Goal: Information Seeking & Learning: Learn about a topic

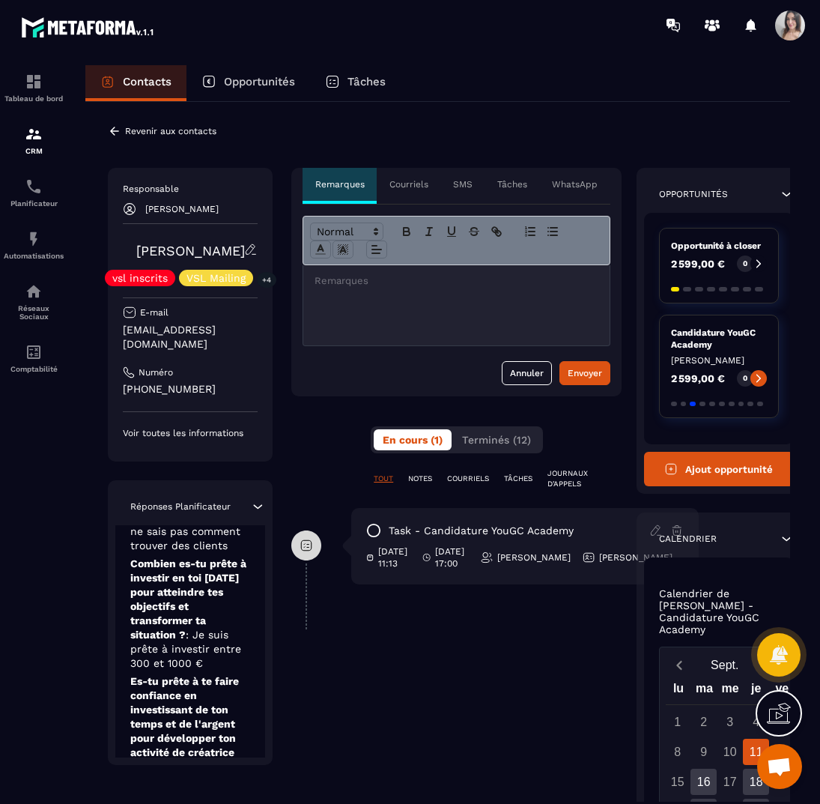
scroll to position [374, 0]
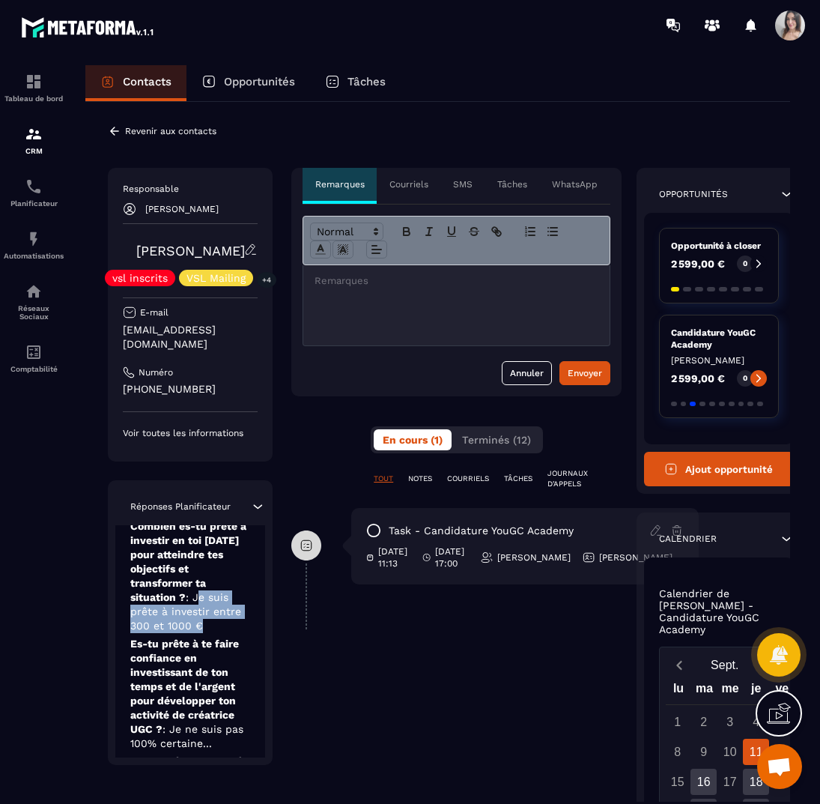
drag, startPoint x: 199, startPoint y: 580, endPoint x: 210, endPoint y: 618, distance: 39.8
click at [210, 618] on p "Combien es-tu prête à investir en toi [DATE] pour atteindre tes objectifs et tr…" at bounding box center [190, 576] width 120 height 114
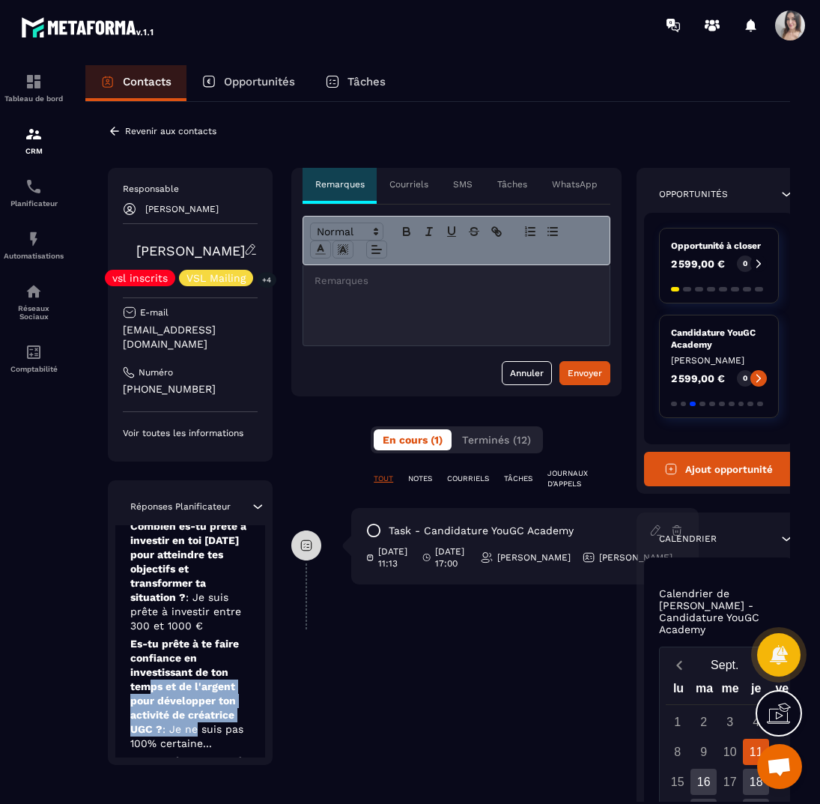
drag, startPoint x: 154, startPoint y: 678, endPoint x: 198, endPoint y: 721, distance: 61.4
click at [198, 721] on p "Es-tu prête à te faire confiance en investissant de ton temps et de l'argent po…" at bounding box center [190, 694] width 120 height 114
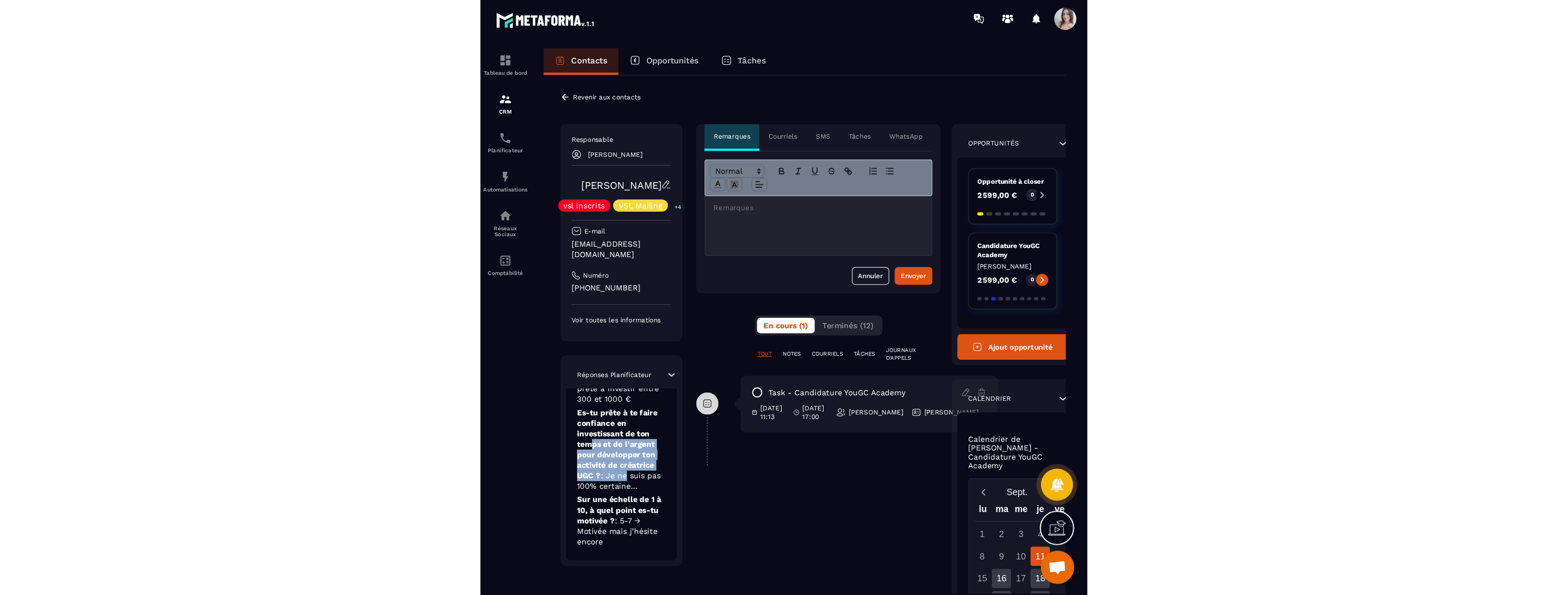
scroll to position [286, 0]
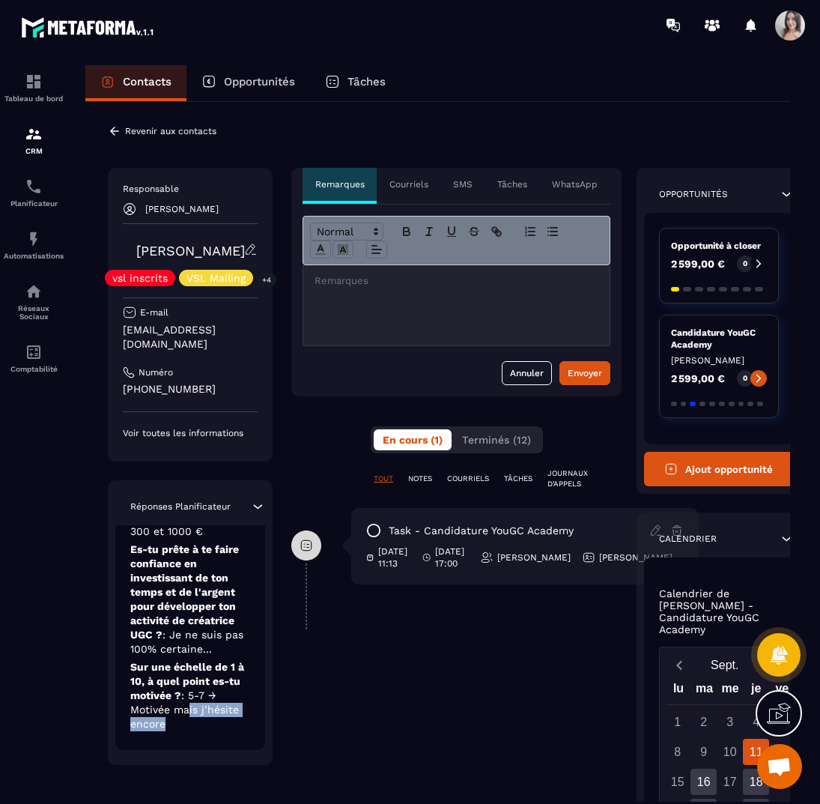
drag, startPoint x: 189, startPoint y: 691, endPoint x: 195, endPoint y: 711, distance: 20.6
click at [195, 711] on p "Sur une échelle de 1 à 10, à quel point es-tu motivée ? : 5-7 → Motivée mais j’…" at bounding box center [190, 695] width 120 height 71
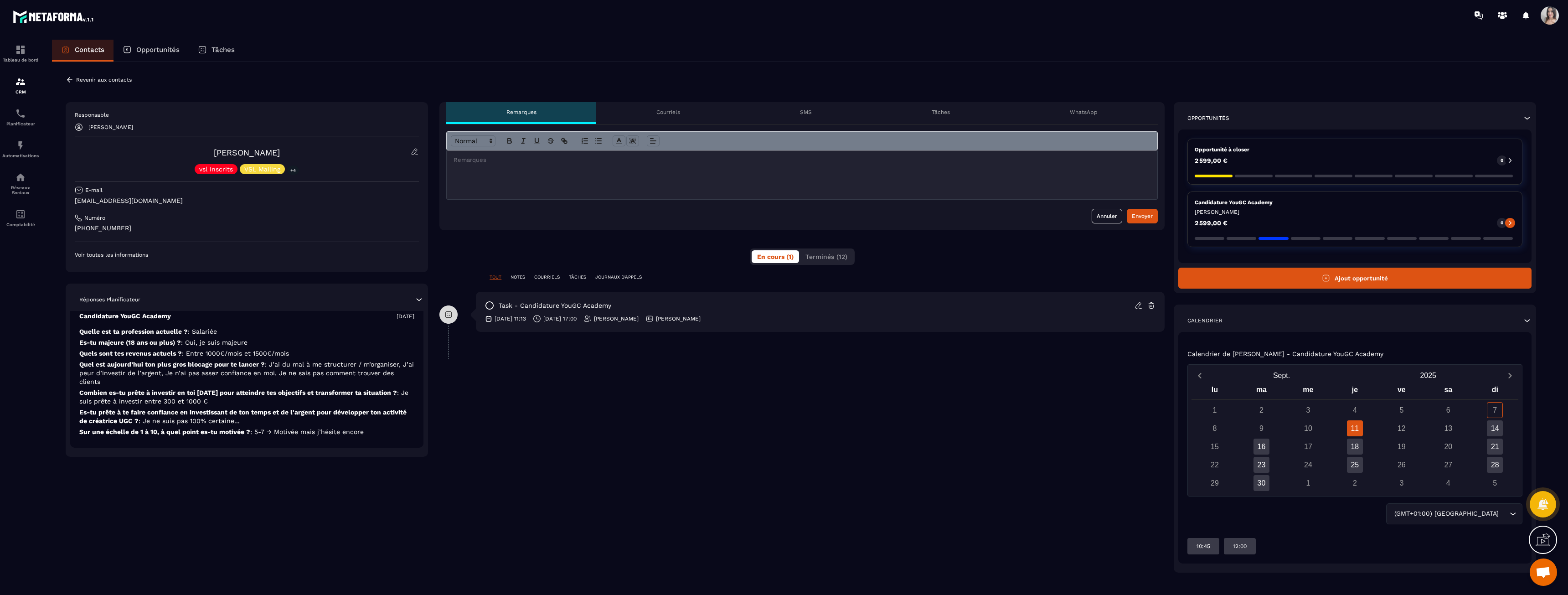
scroll to position [0, 0]
click at [17, 43] on link "Tableau de bord" at bounding box center [21, 53] width 37 height 32
